Goal: Information Seeking & Learning: Understand process/instructions

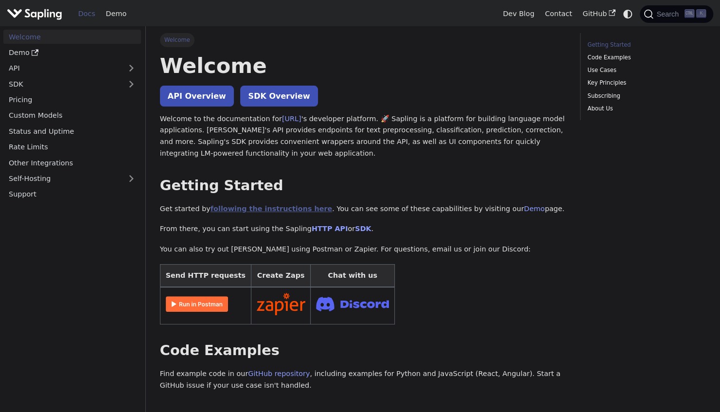
click at [243, 205] on link "following the instructions here" at bounding box center [272, 209] width 122 height 8
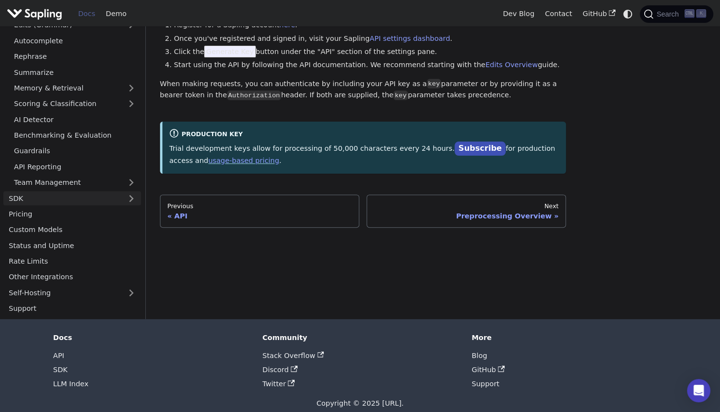
scroll to position [97, 0]
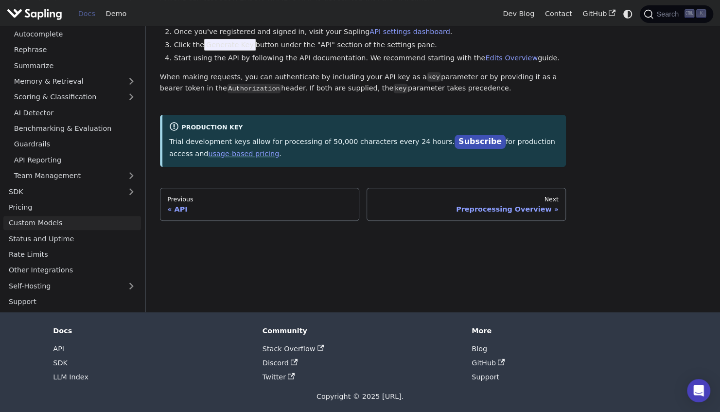
click at [92, 226] on link "Custom Models" at bounding box center [72, 223] width 138 height 14
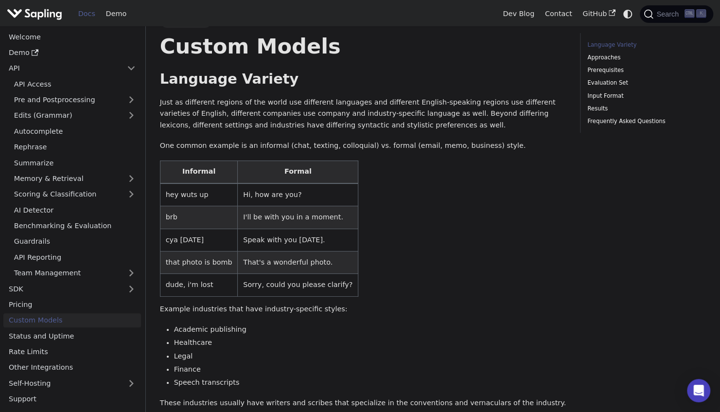
scroll to position [17, 0]
